Goal: Information Seeking & Learning: Learn about a topic

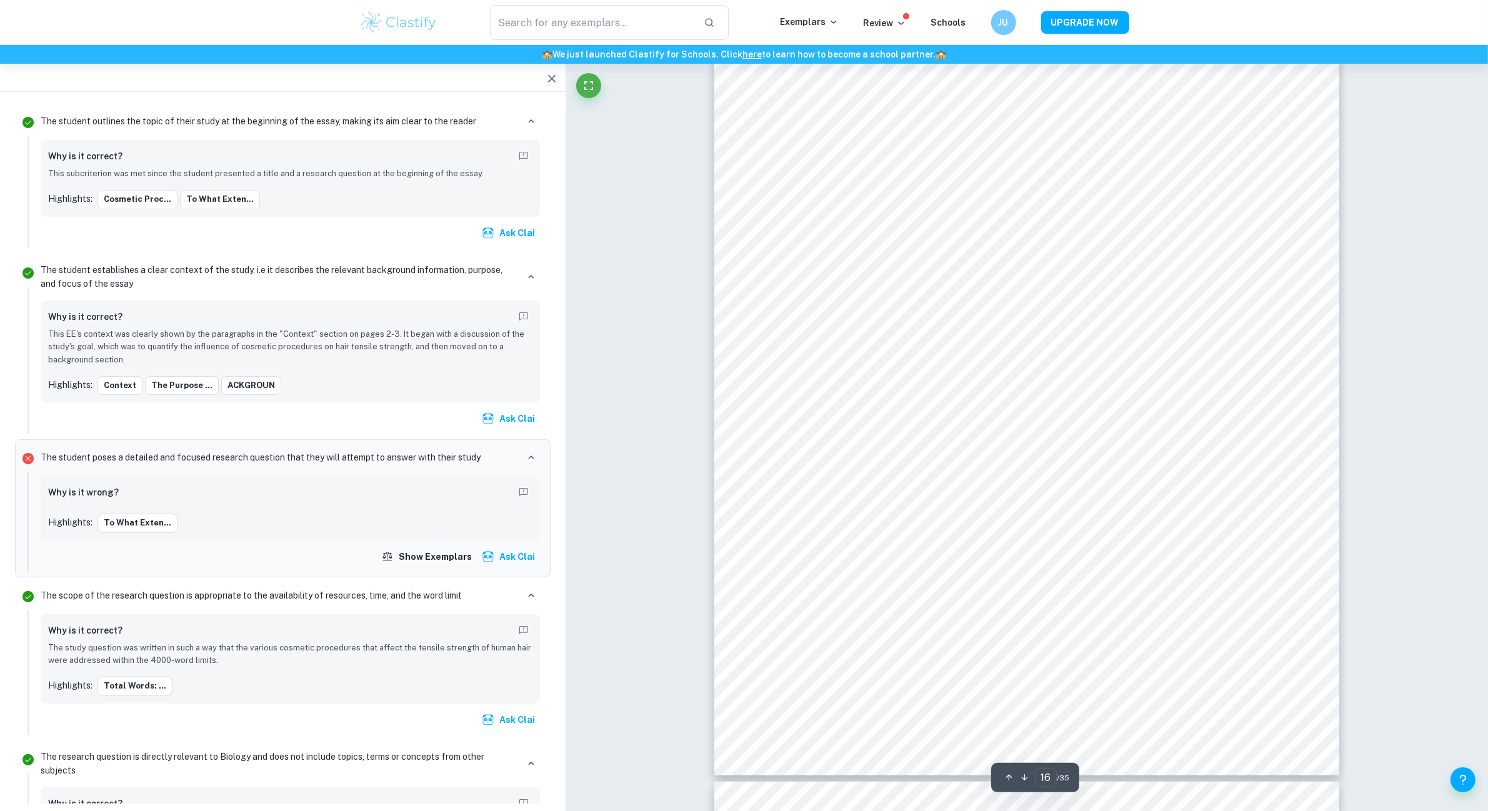
scroll to position [12657, 0]
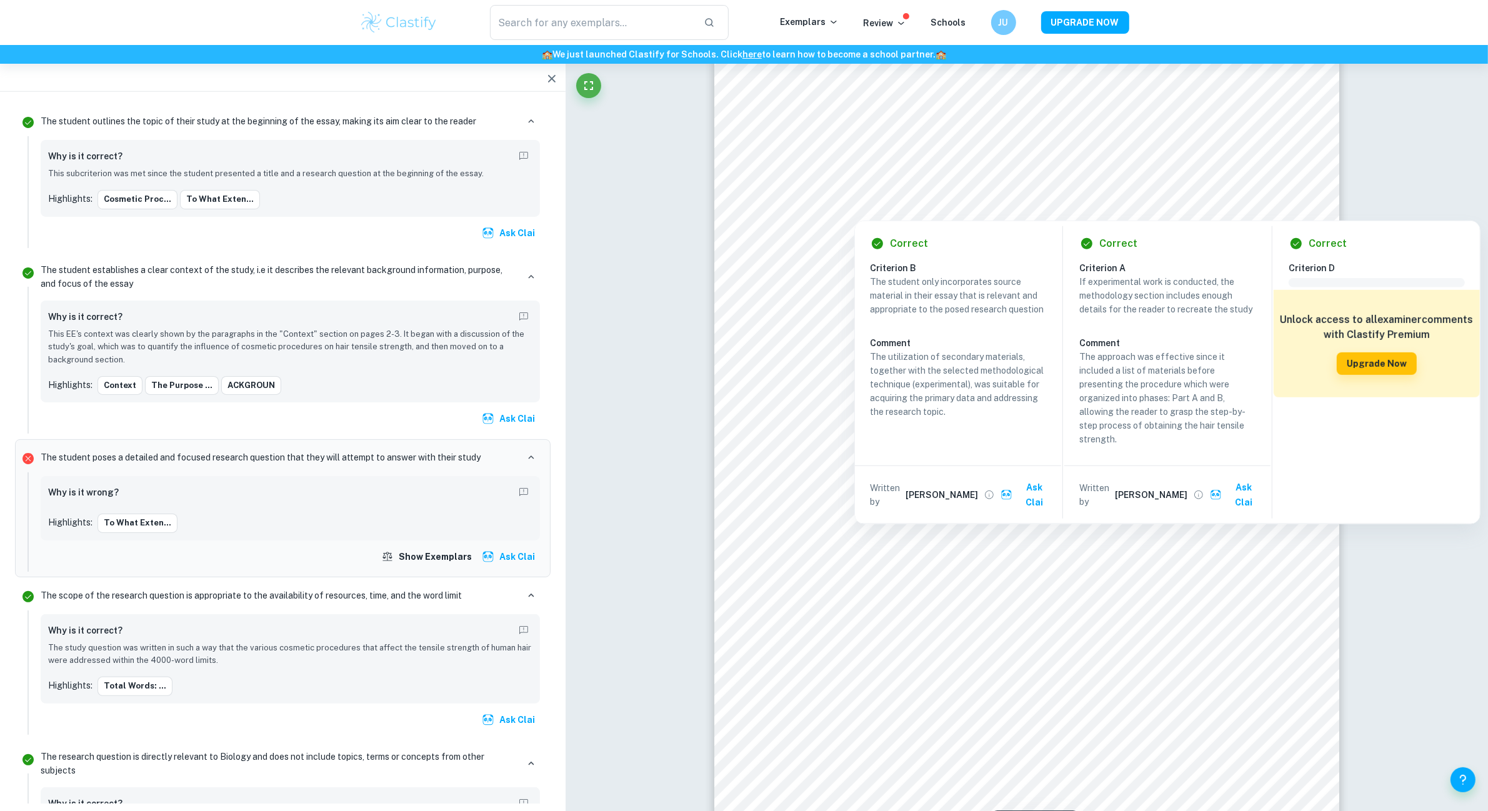
drag, startPoint x: 833, startPoint y: 186, endPoint x: 863, endPoint y: 186, distance: 30.0
click at [863, 186] on div at bounding box center [1023, 182] width 471 height 43
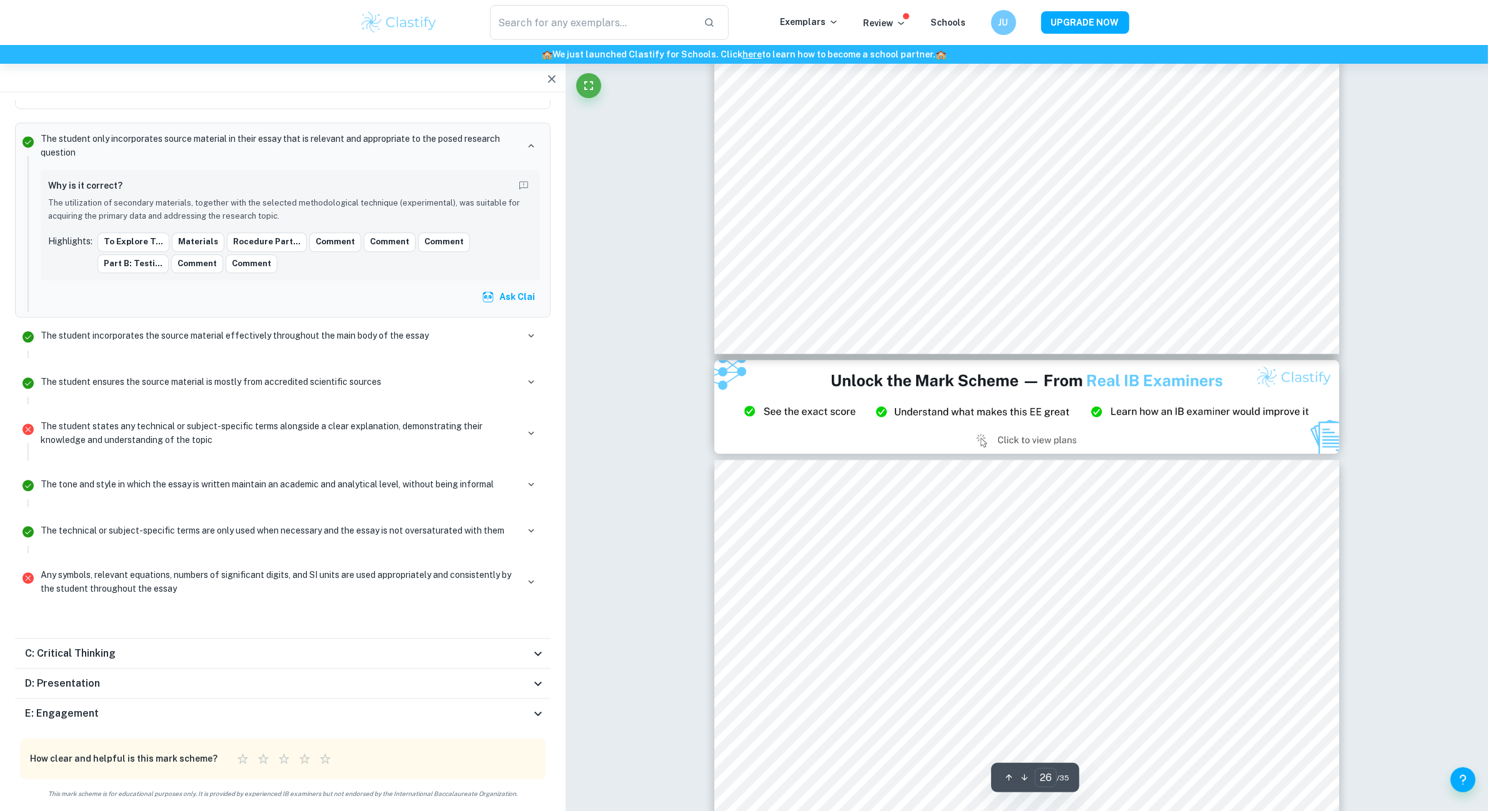
scroll to position [21018, 0]
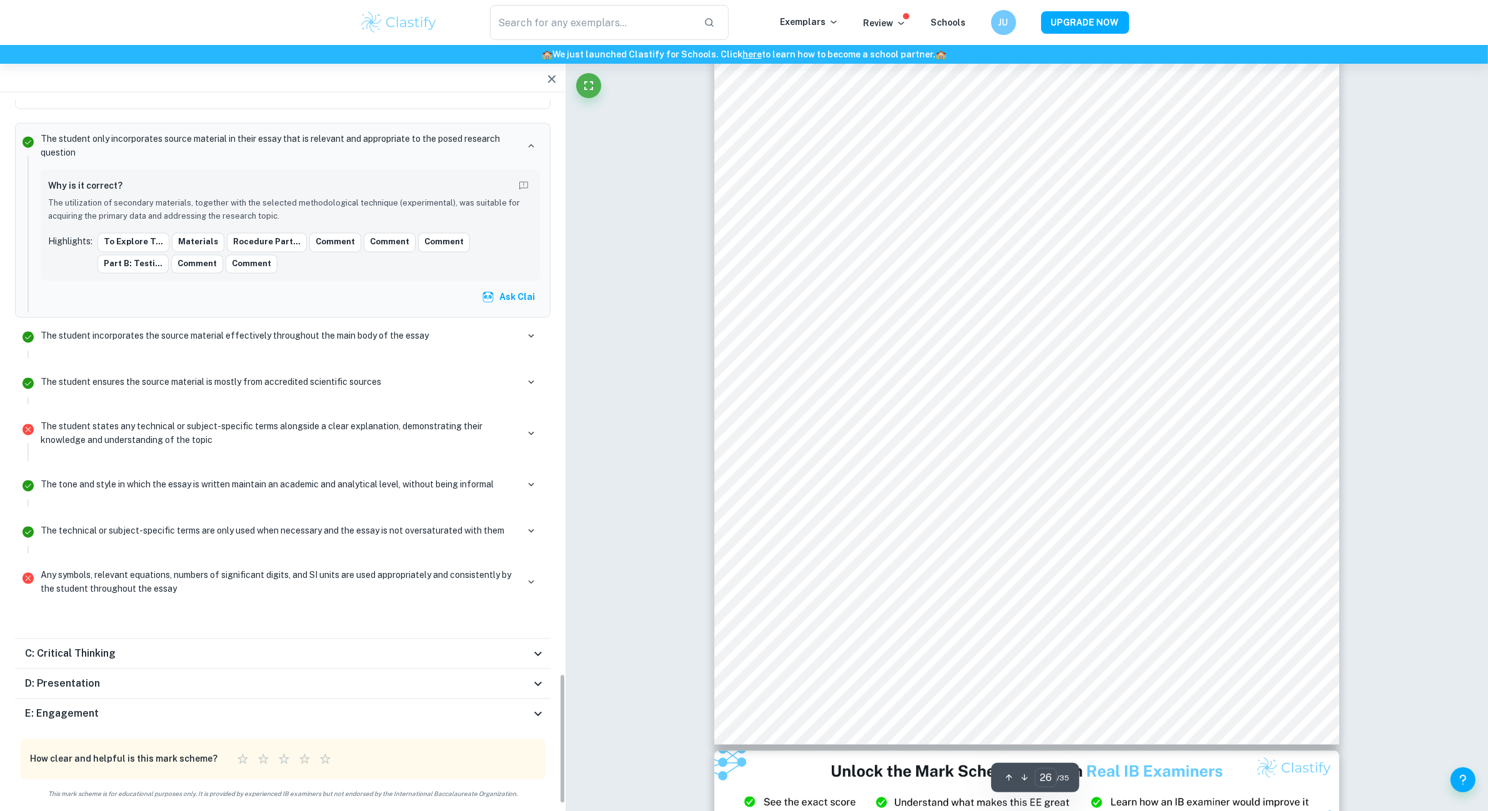
click at [233, 674] on div "D: Presentation" at bounding box center [283, 684] width 536 height 30
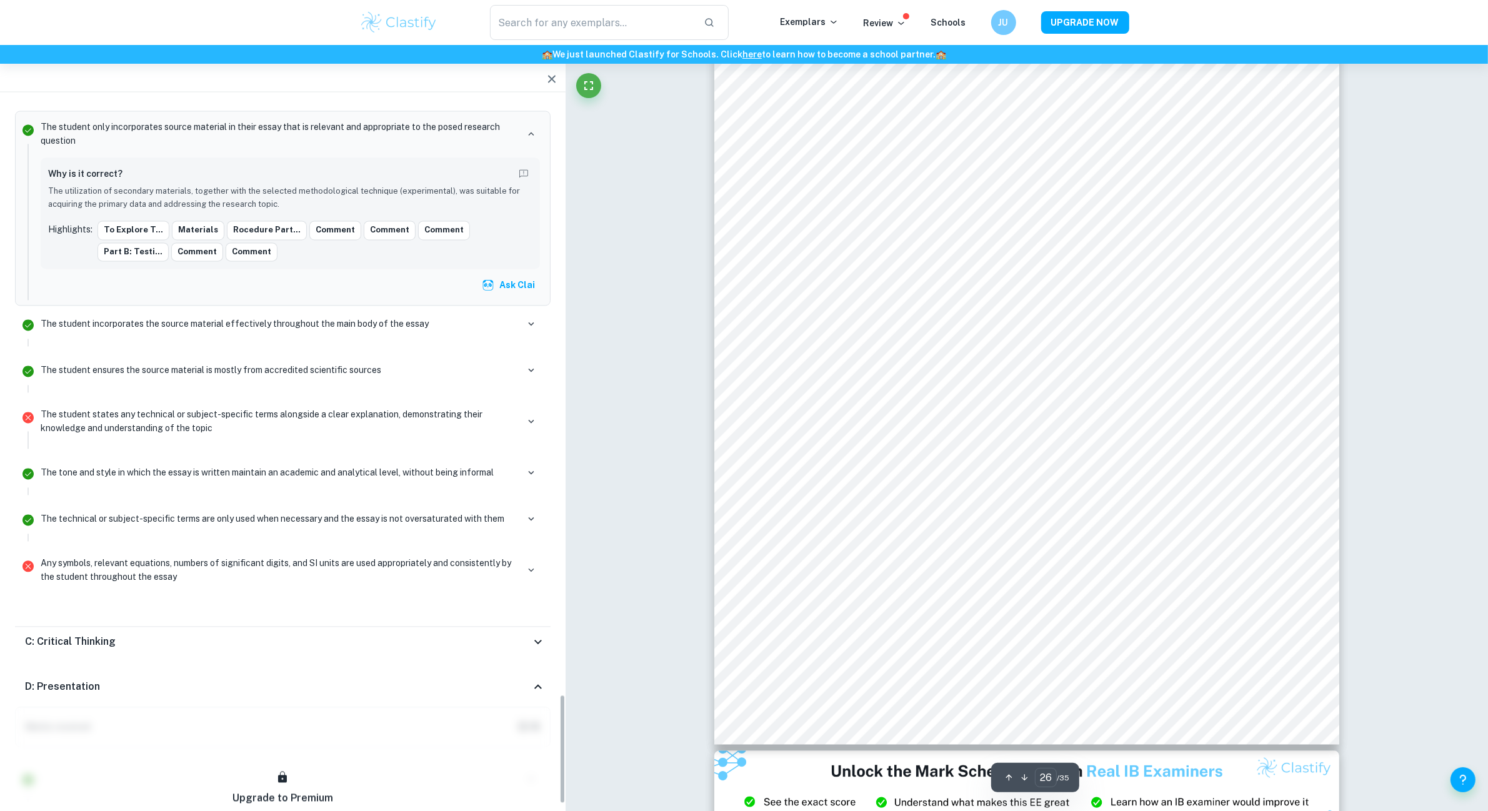
scroll to position [4038, 0]
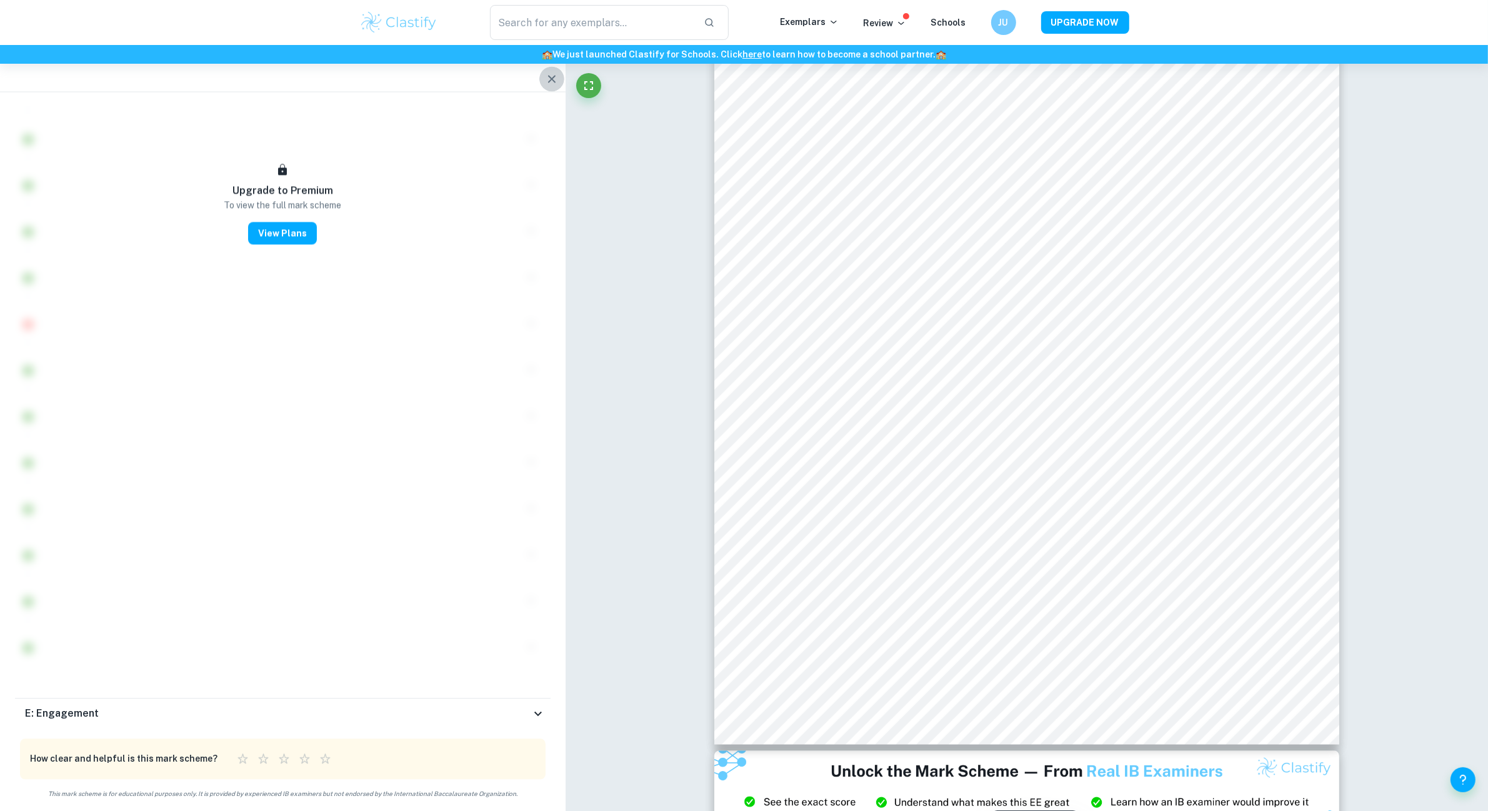
click at [552, 82] on icon "button" at bounding box center [551, 78] width 15 height 15
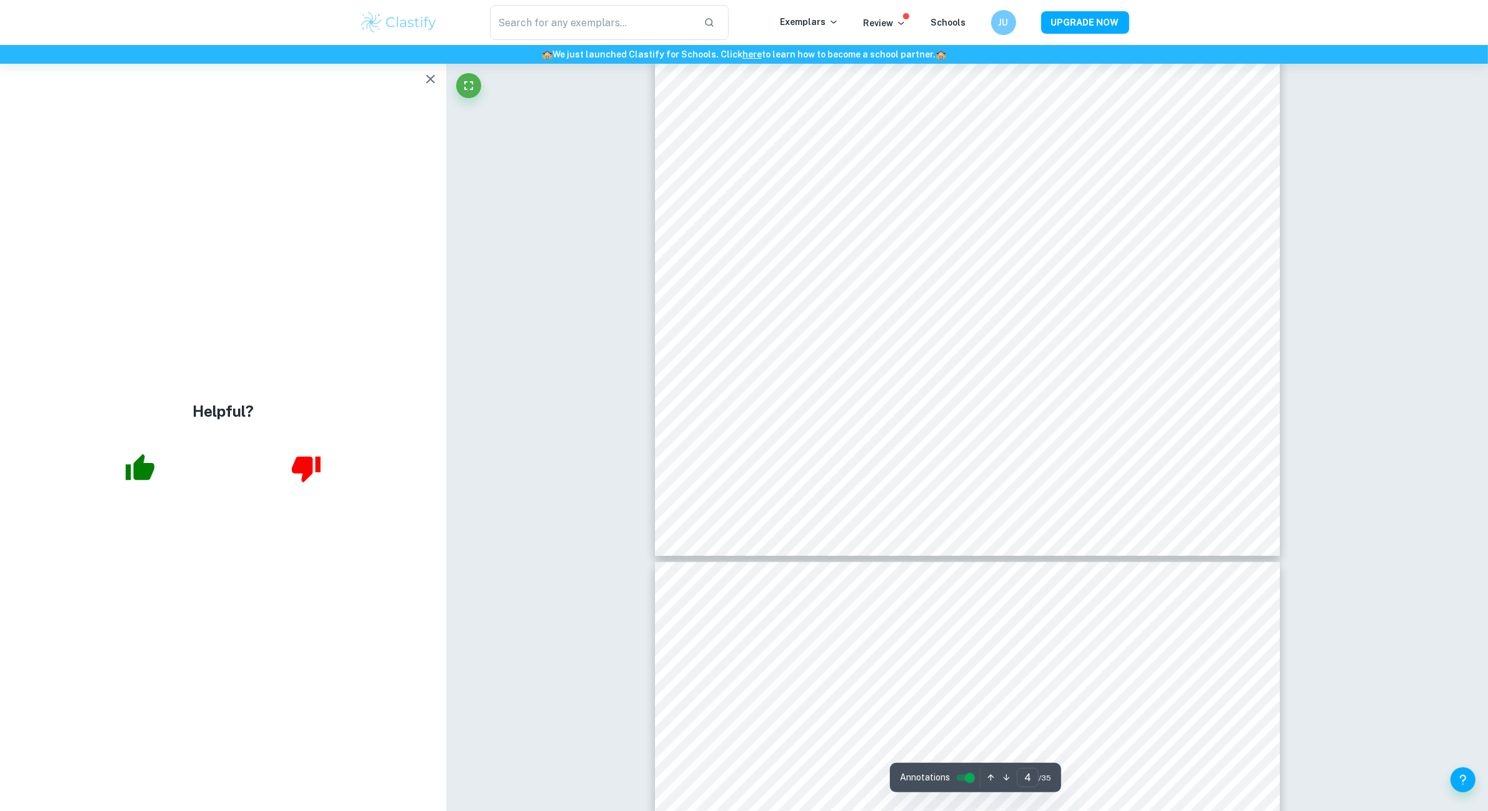
scroll to position [2456, 0]
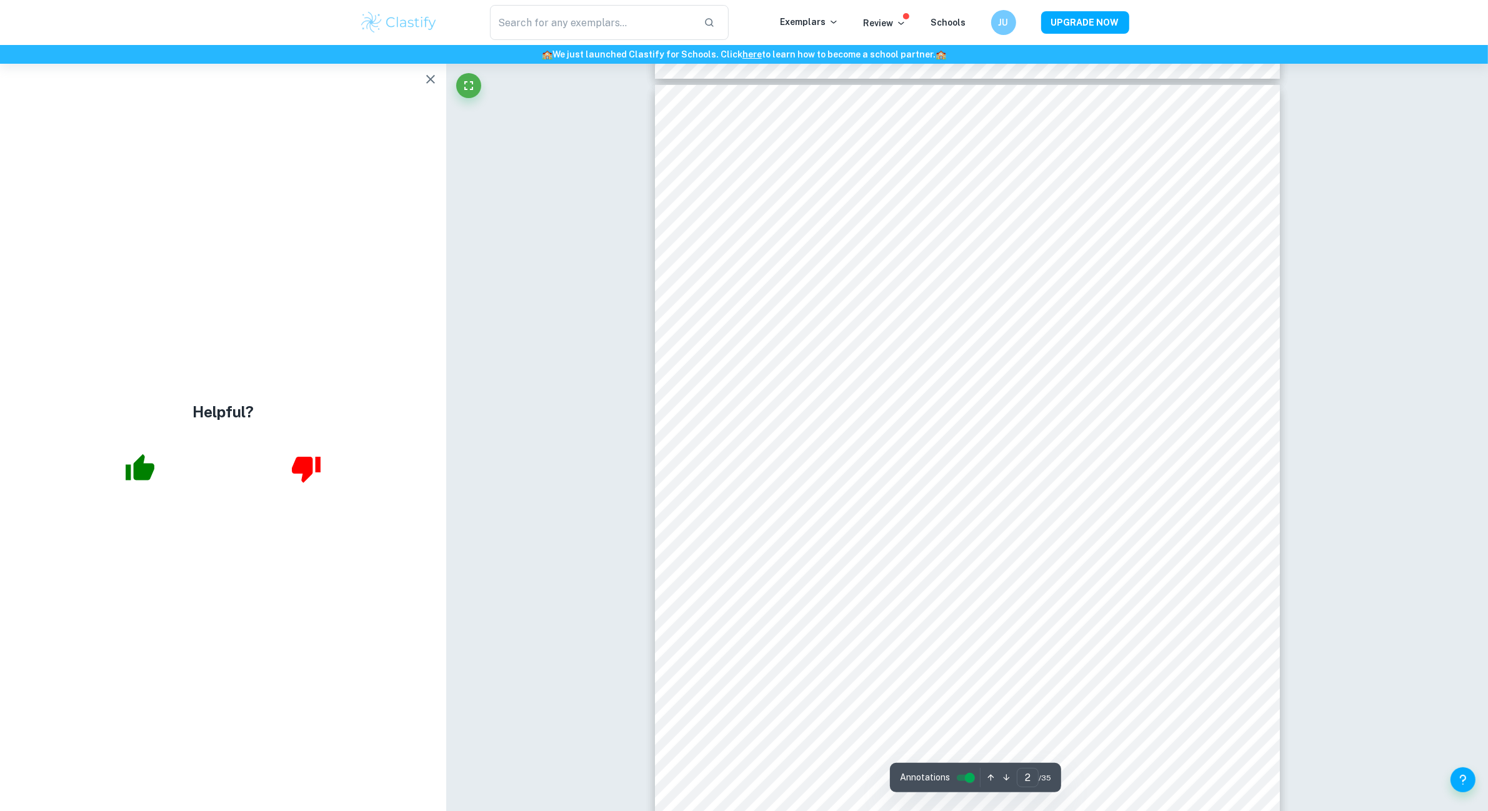
type input "1"
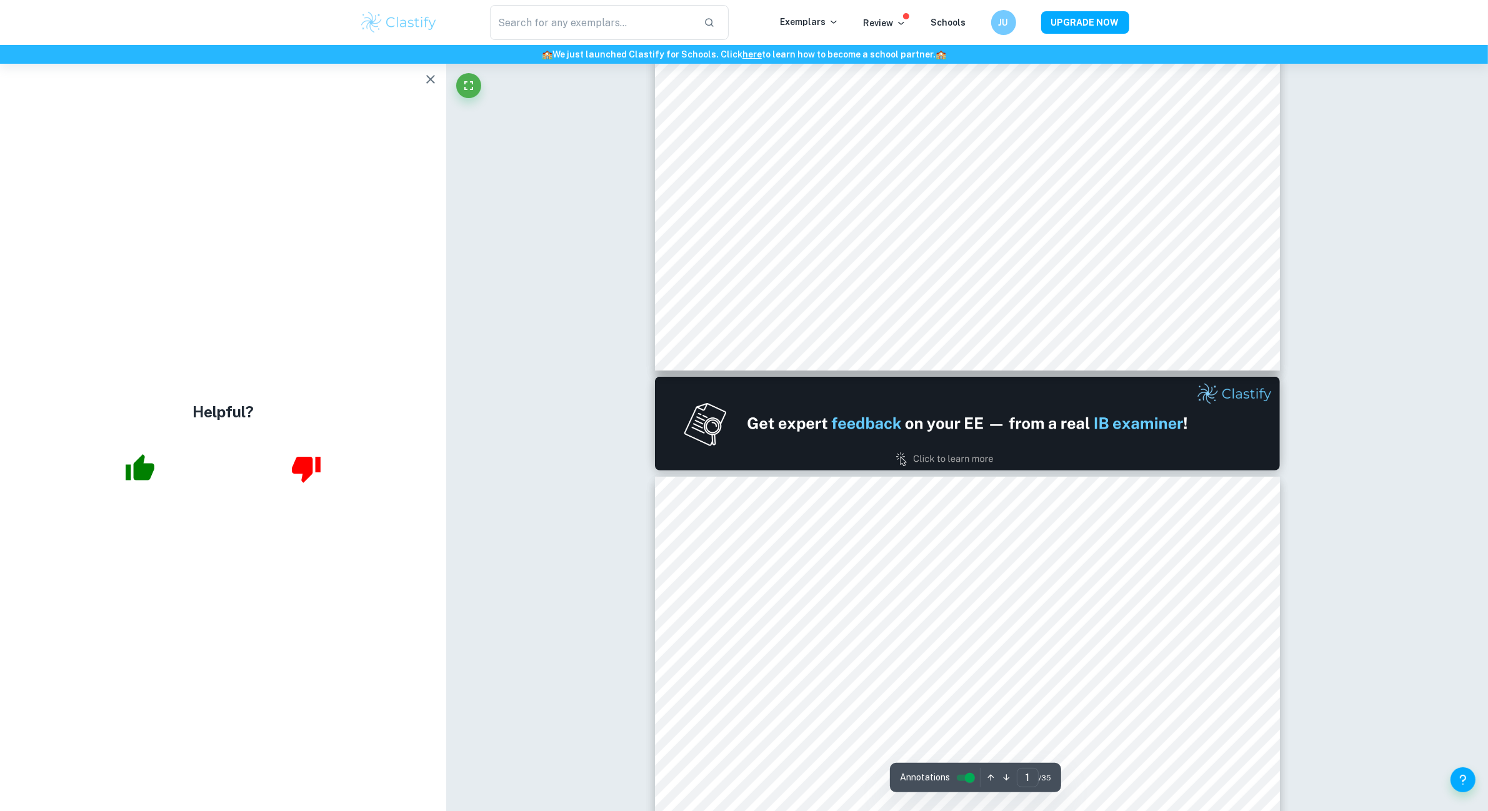
scroll to position [0, 0]
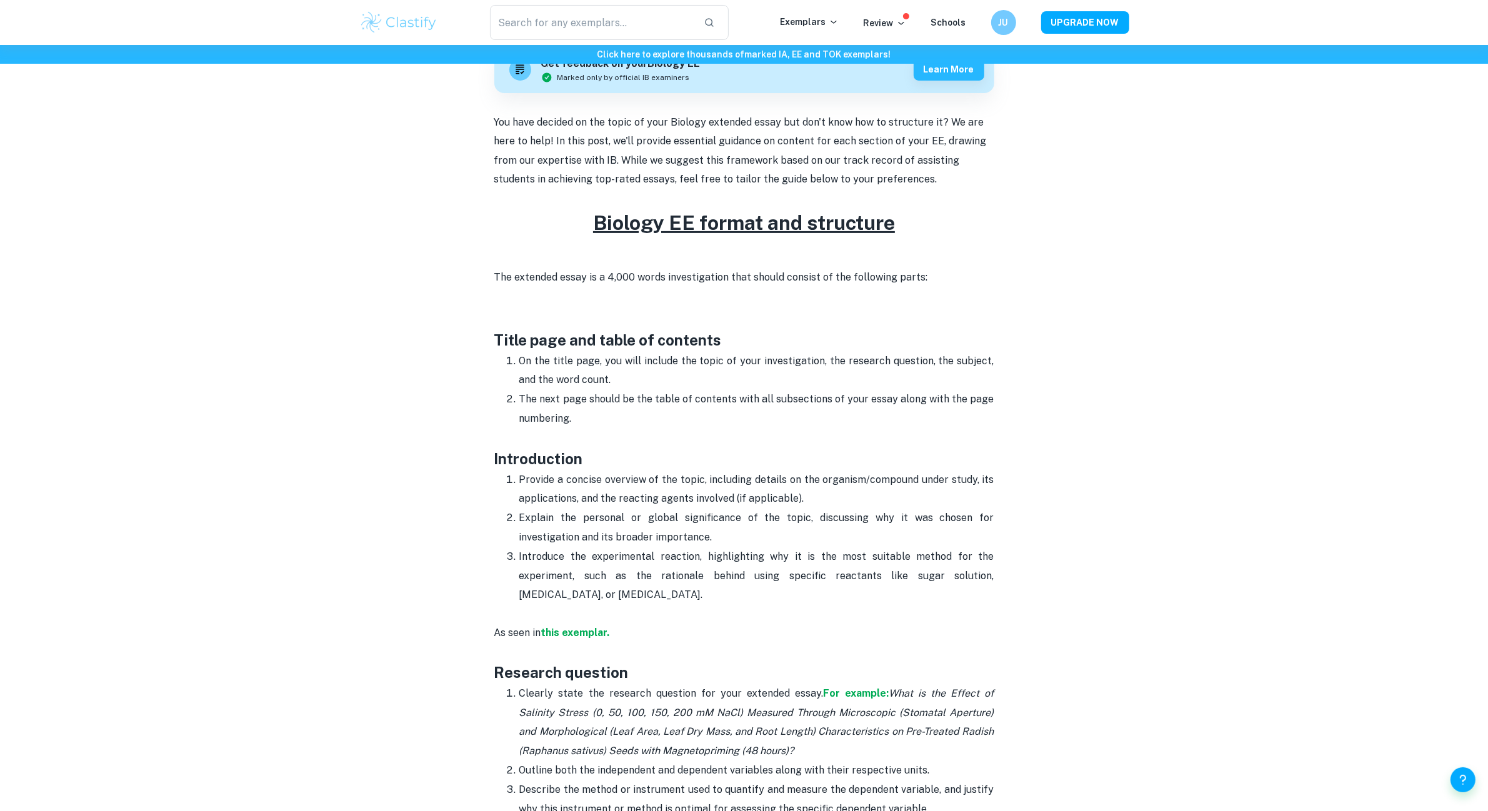
scroll to position [391, 0]
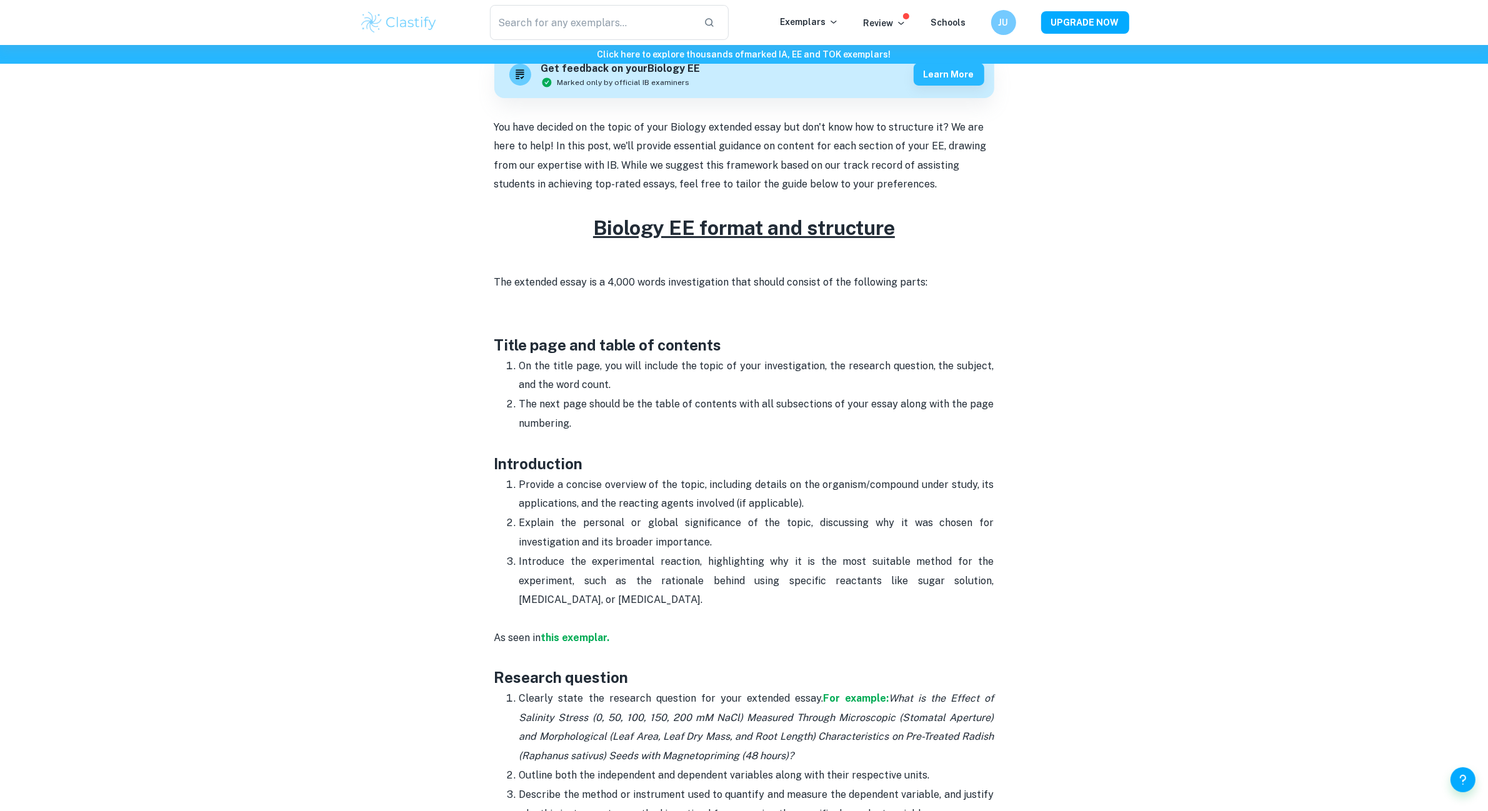
click at [592, 423] on p "The next page should be the table of contents with all subsections of your essa…" at bounding box center [756, 423] width 475 height 57
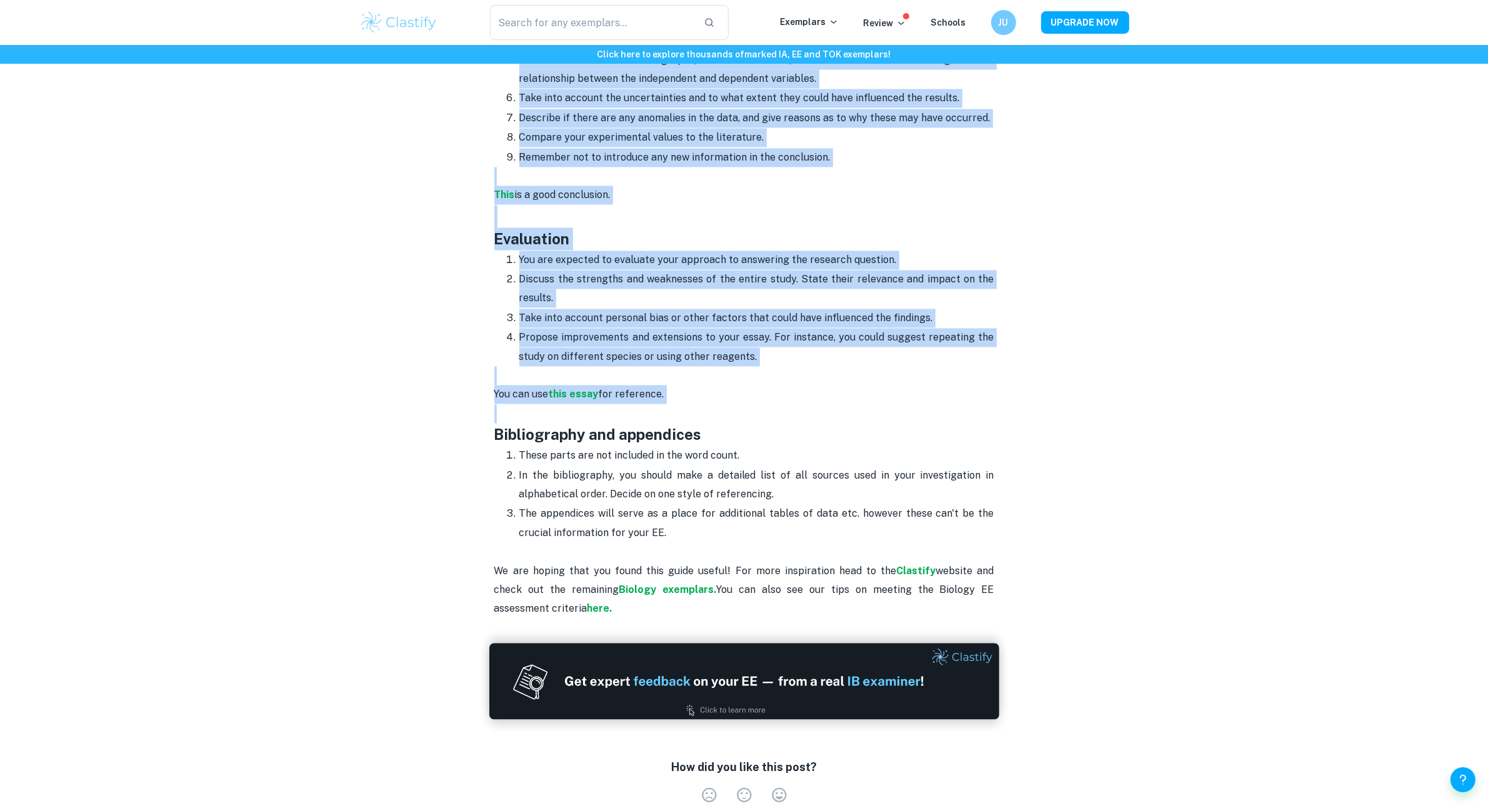
scroll to position [2898, 0]
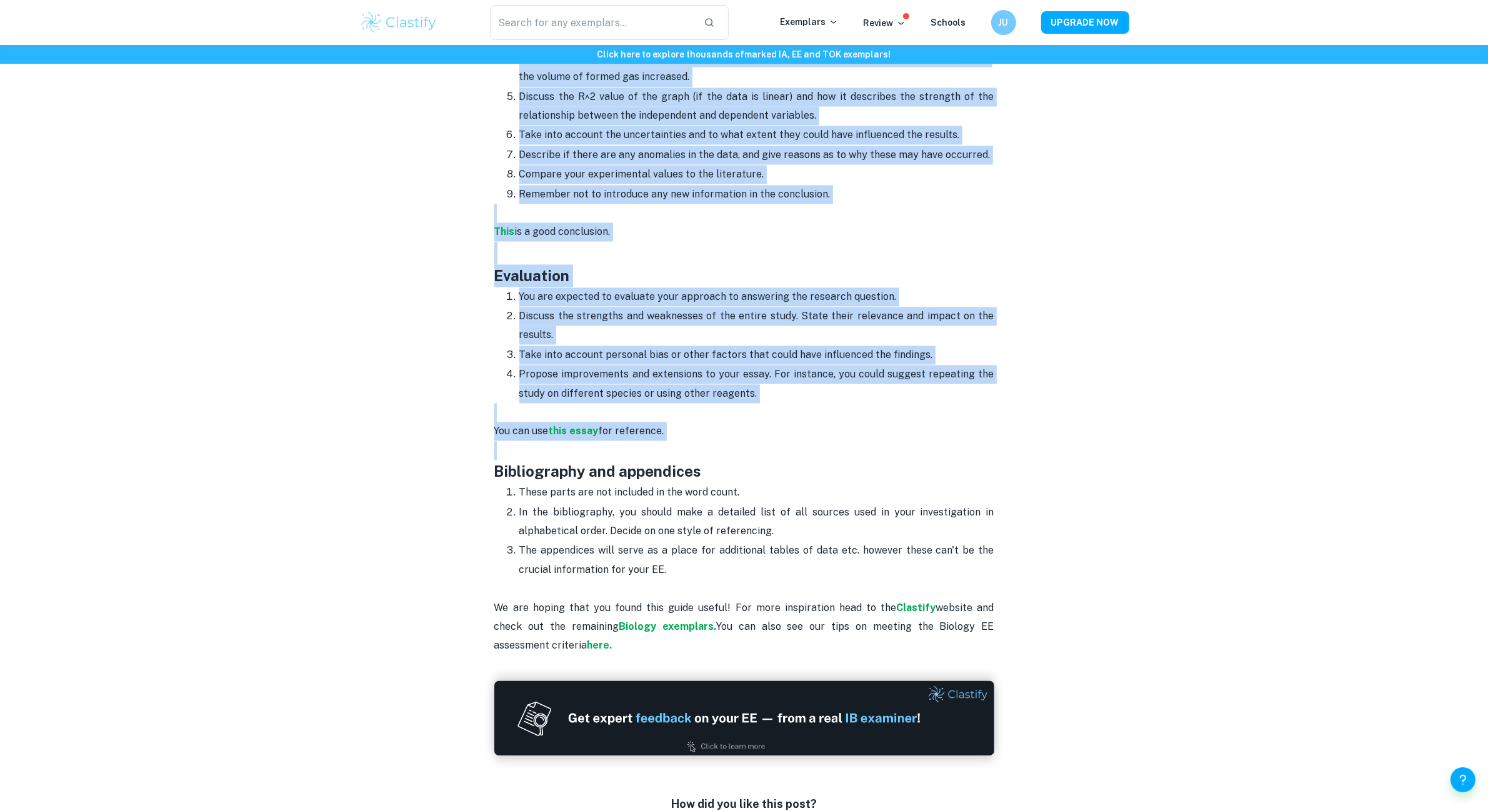
drag, startPoint x: 593, startPoint y: 210, endPoint x: 741, endPoint y: 555, distance: 375.7
copy div "Biology EE format and structure The extended essay is a 4,000 words investigati…"
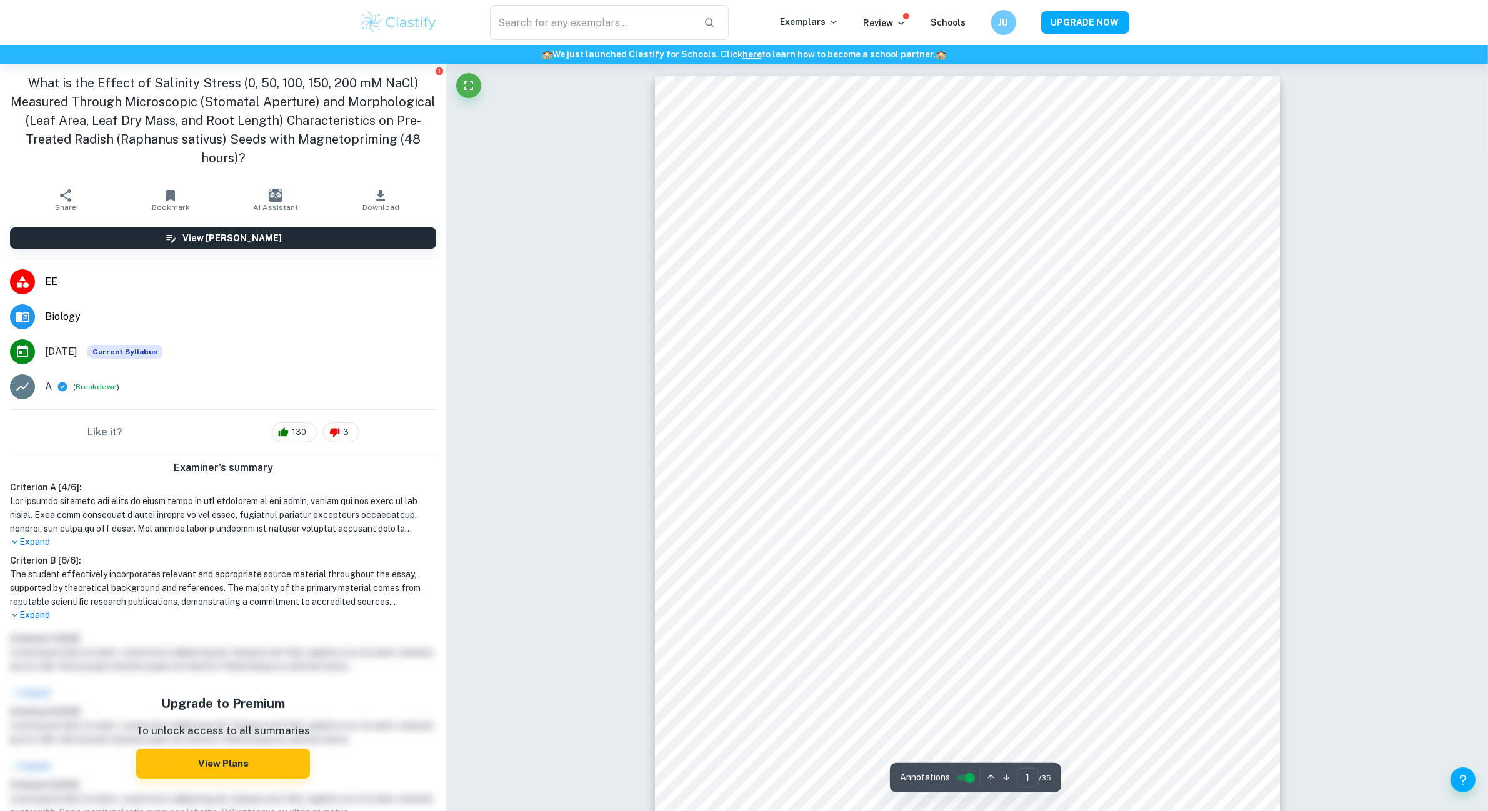
scroll to position [248, 0]
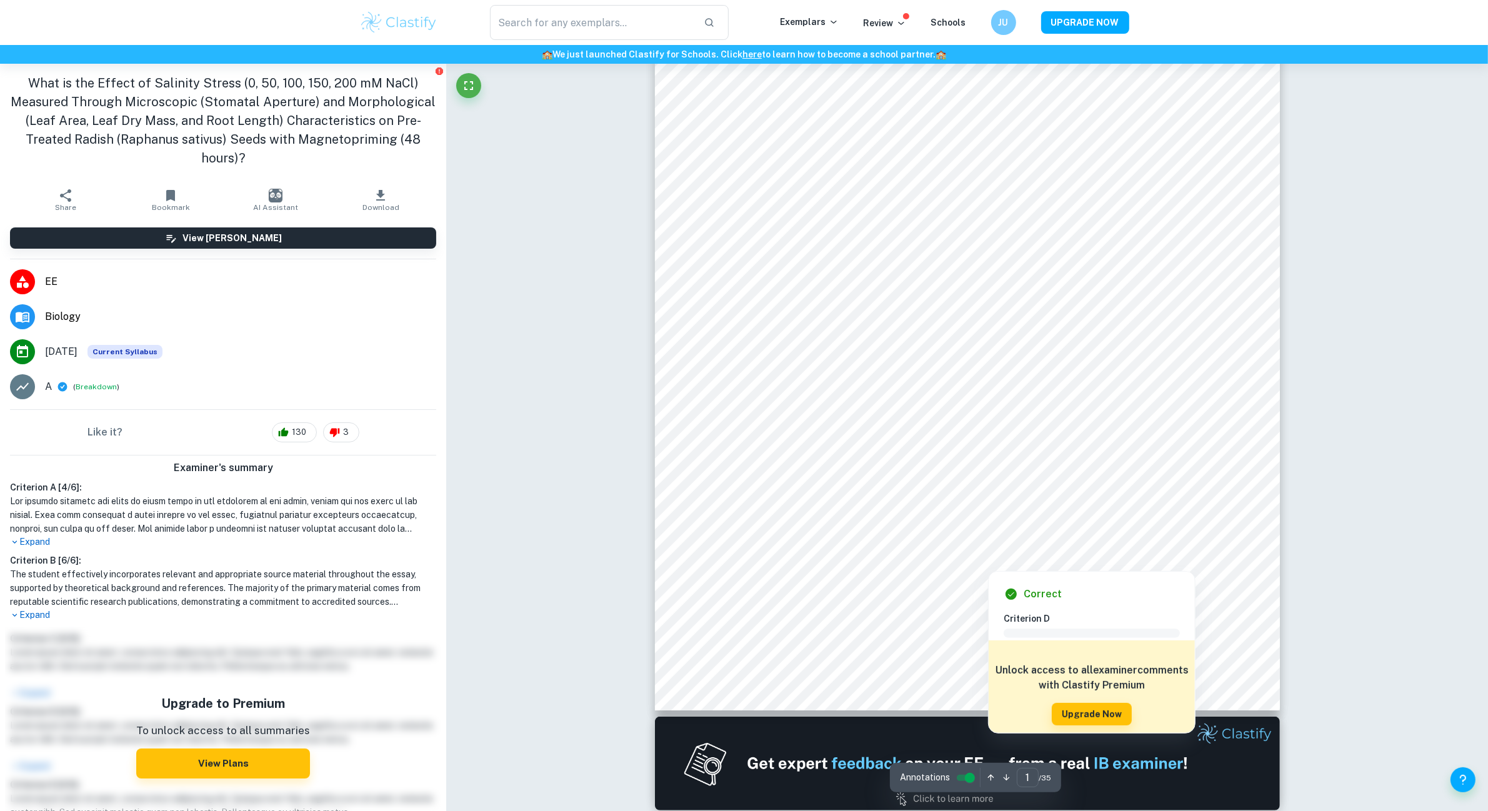
click at [983, 555] on div at bounding box center [989, 561] width 26 height 14
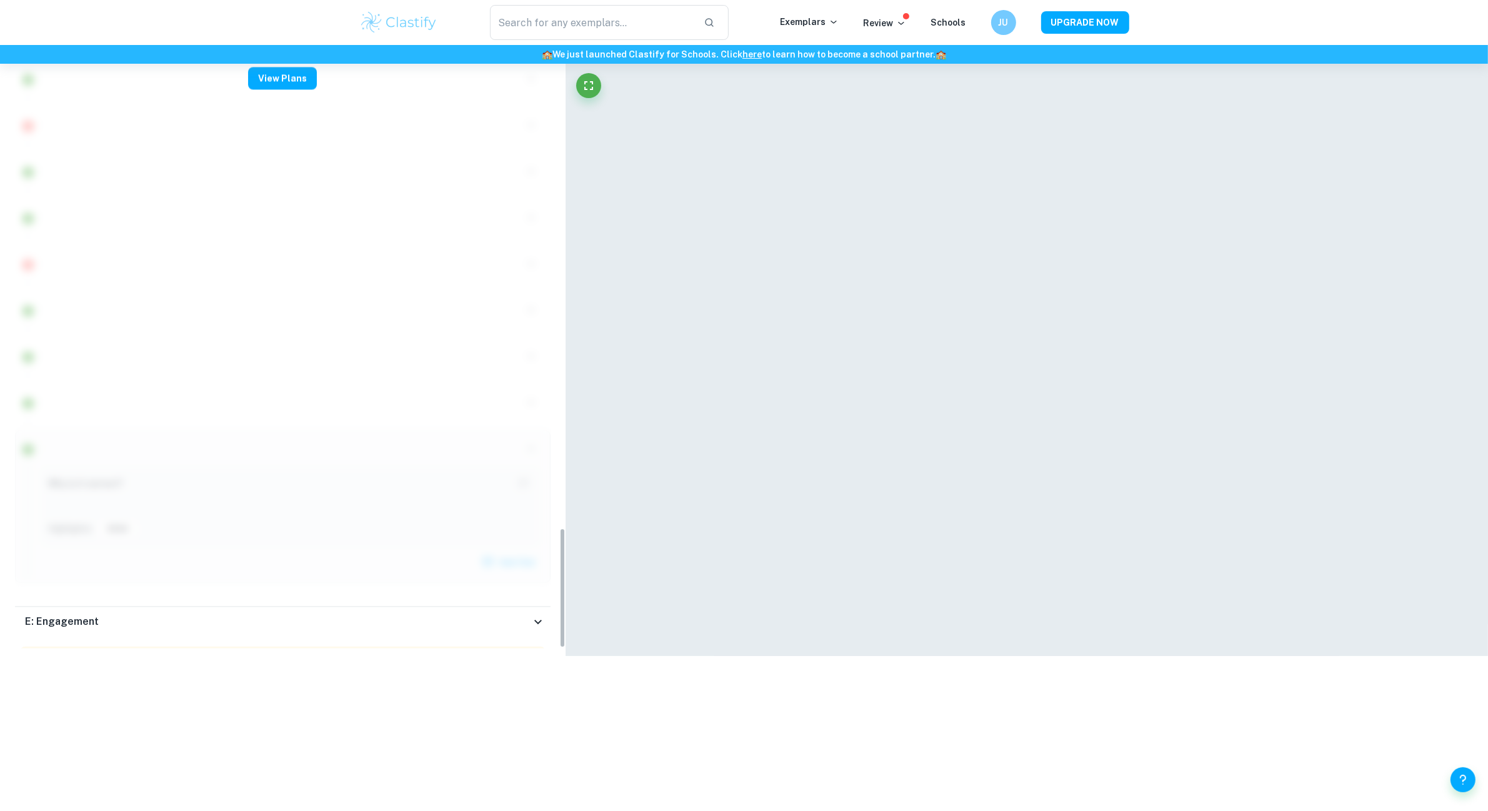
scroll to position [3423, 0]
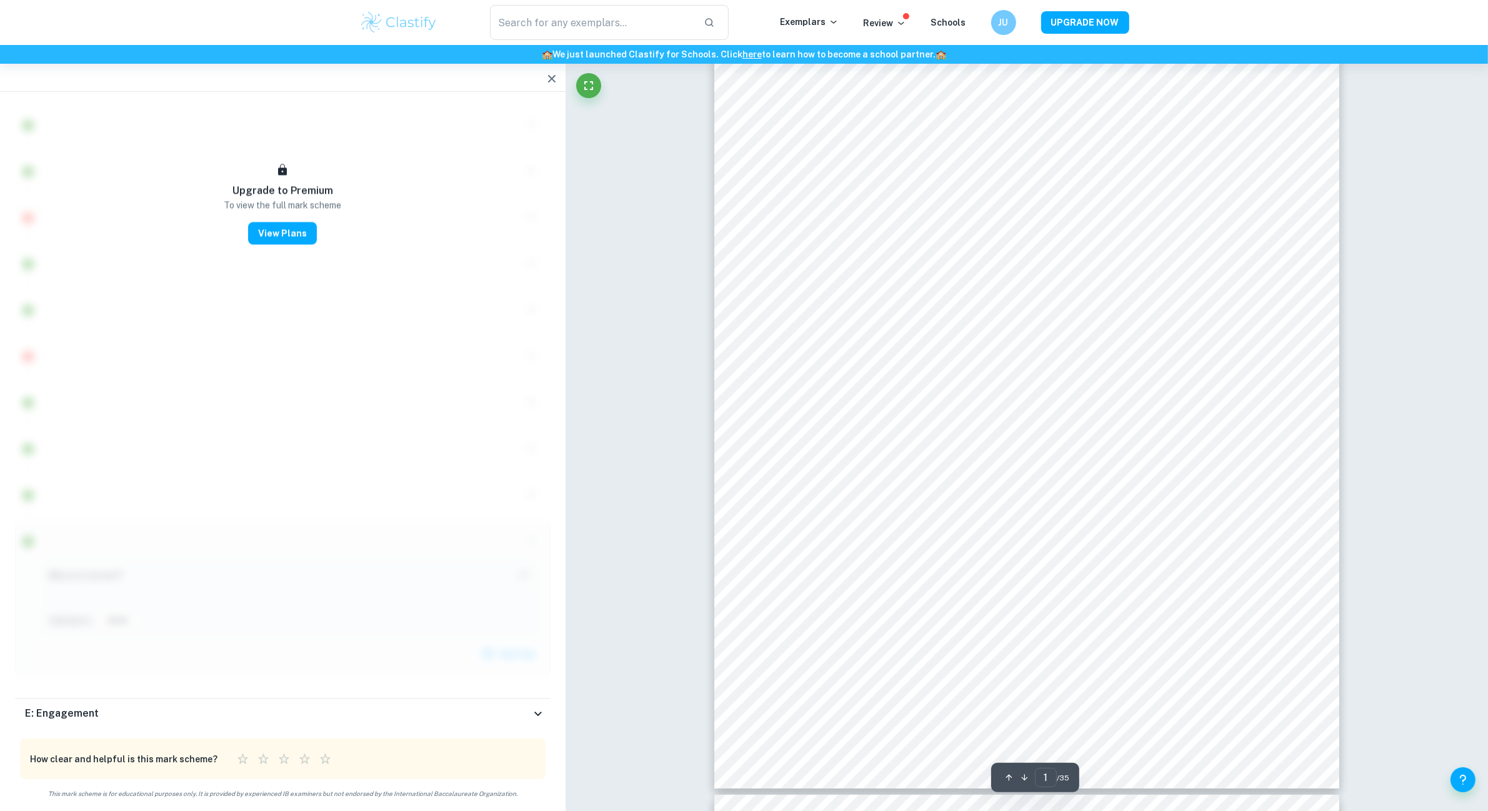
click at [556, 82] on icon "button" at bounding box center [551, 78] width 15 height 15
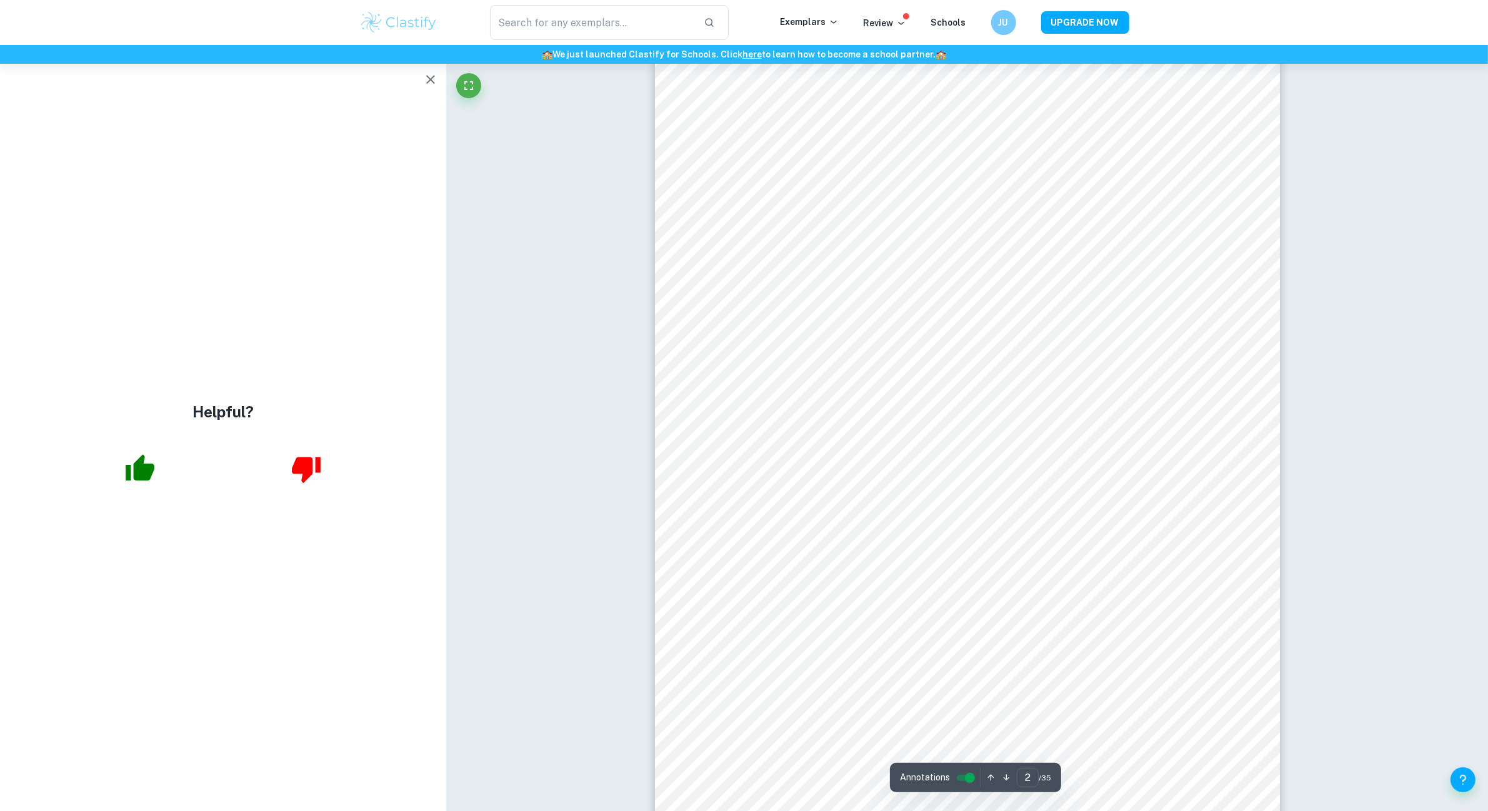
scroll to position [154, 0]
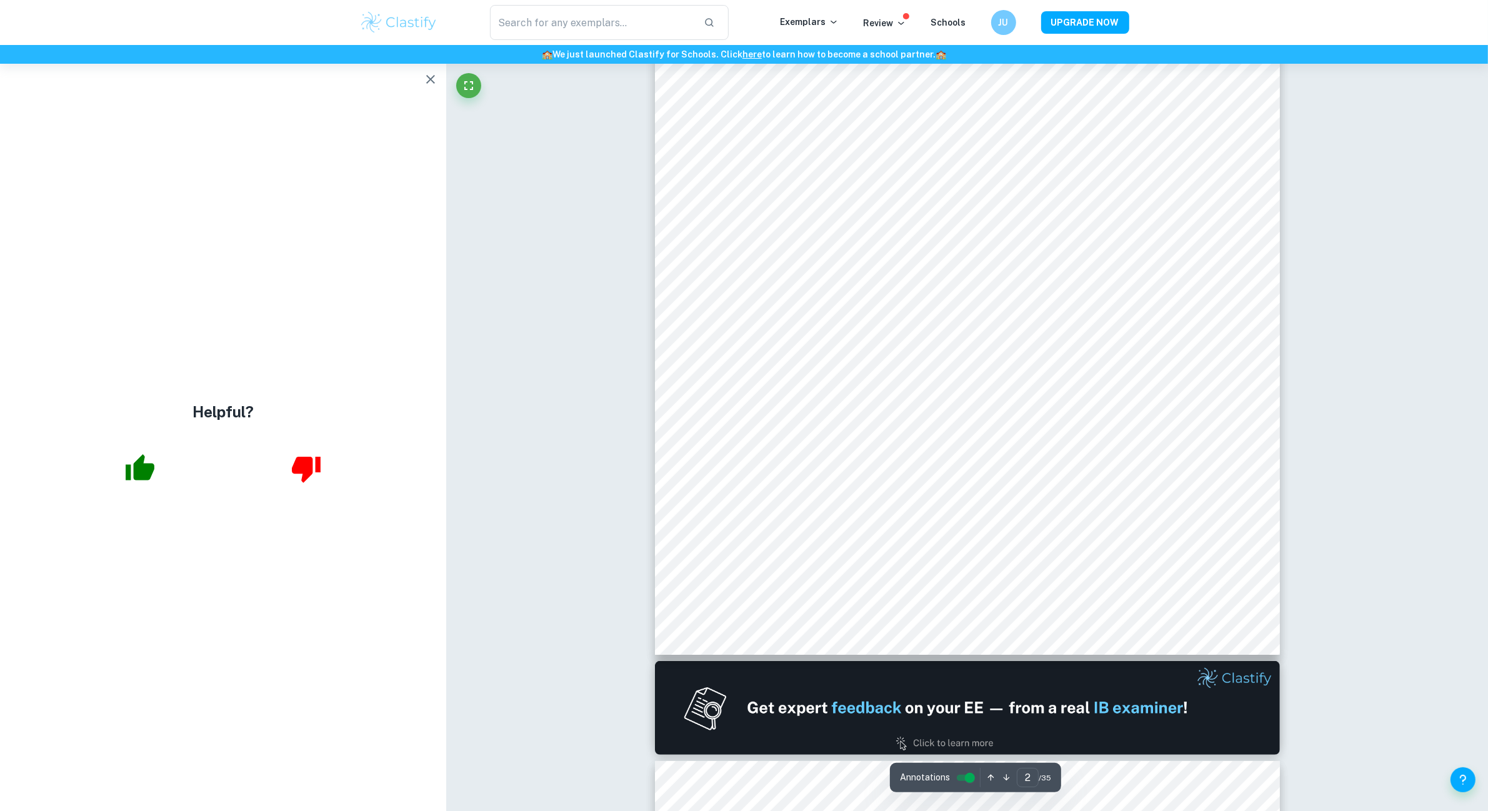
type input "1"
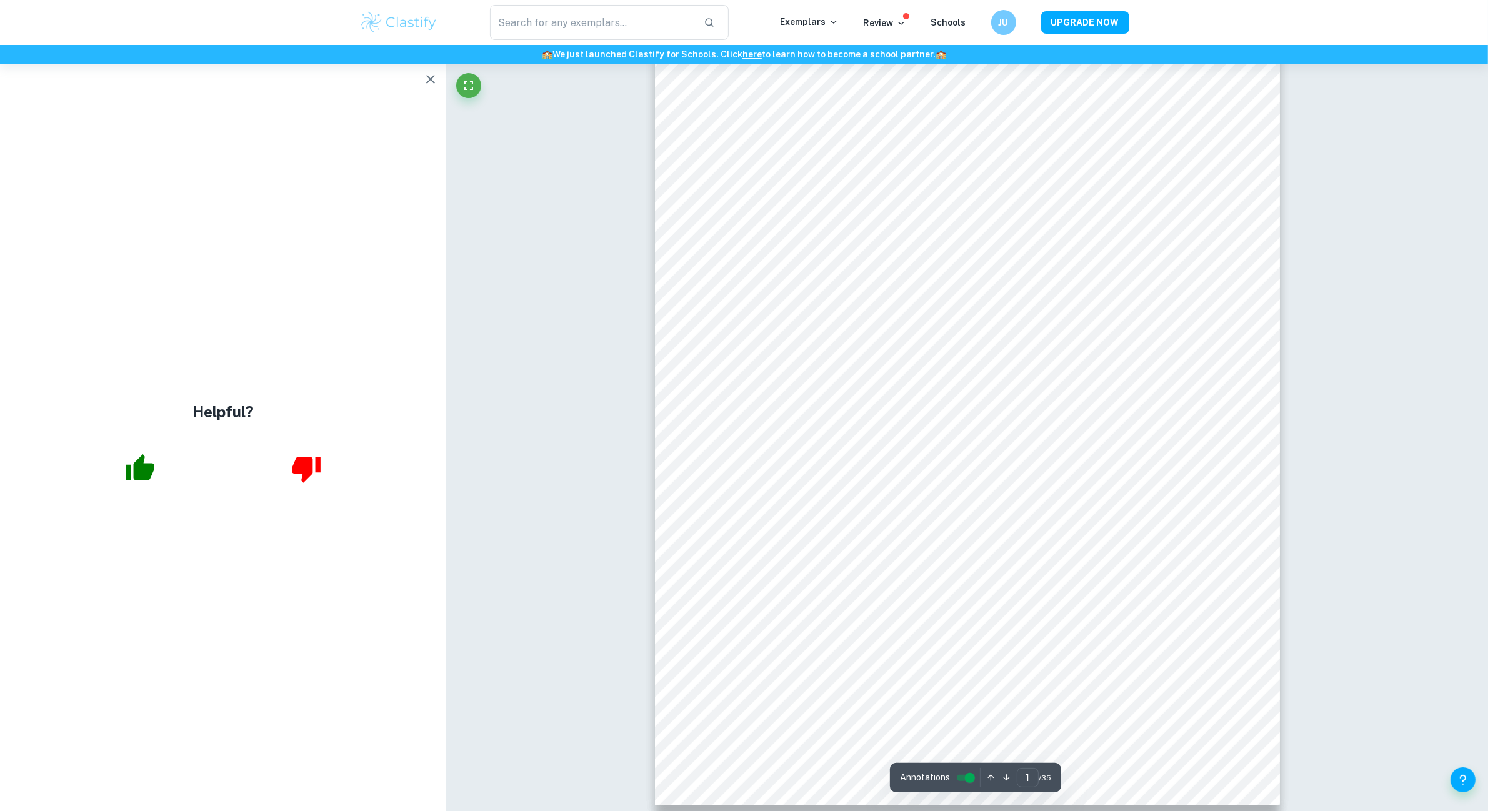
scroll to position [0, 0]
